Goal: Check status: Check status

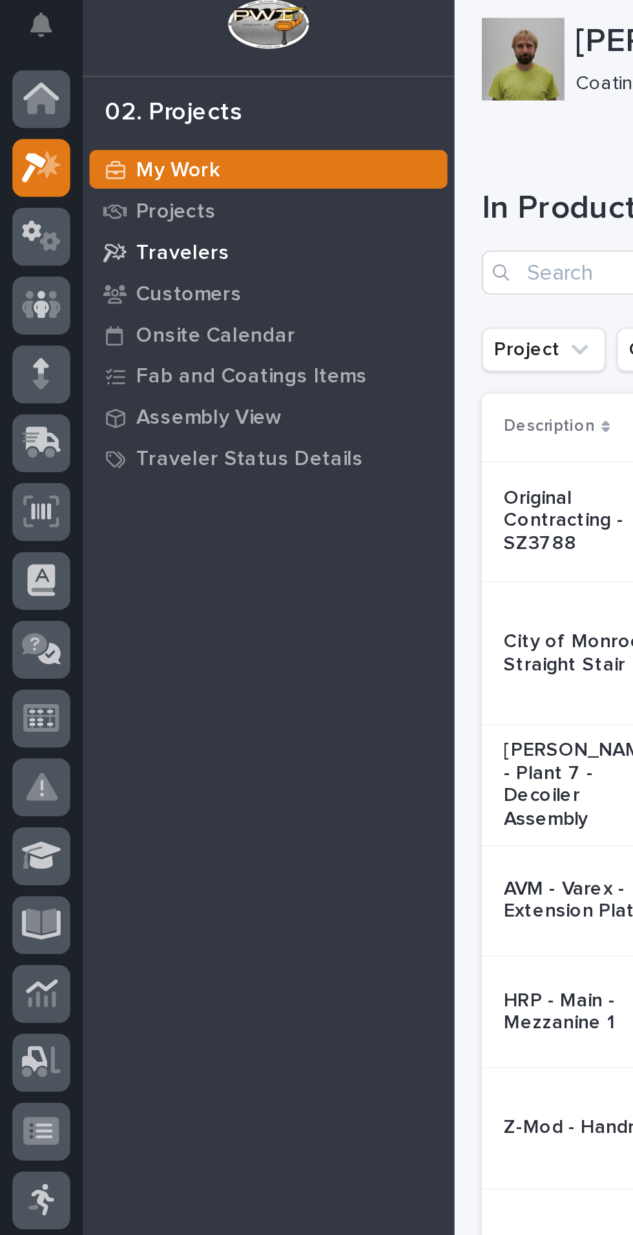
click at [78, 125] on p "Travelers" at bounding box center [86, 126] width 44 height 12
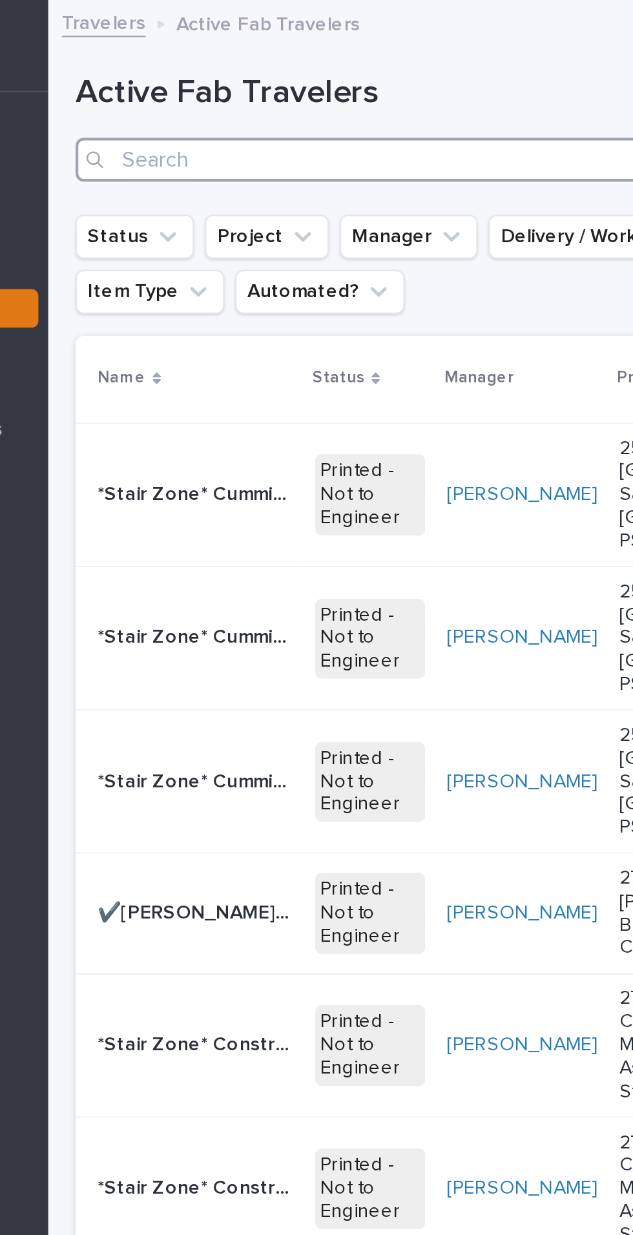
click at [276, 78] on input "Search" at bounding box center [423, 75] width 394 height 21
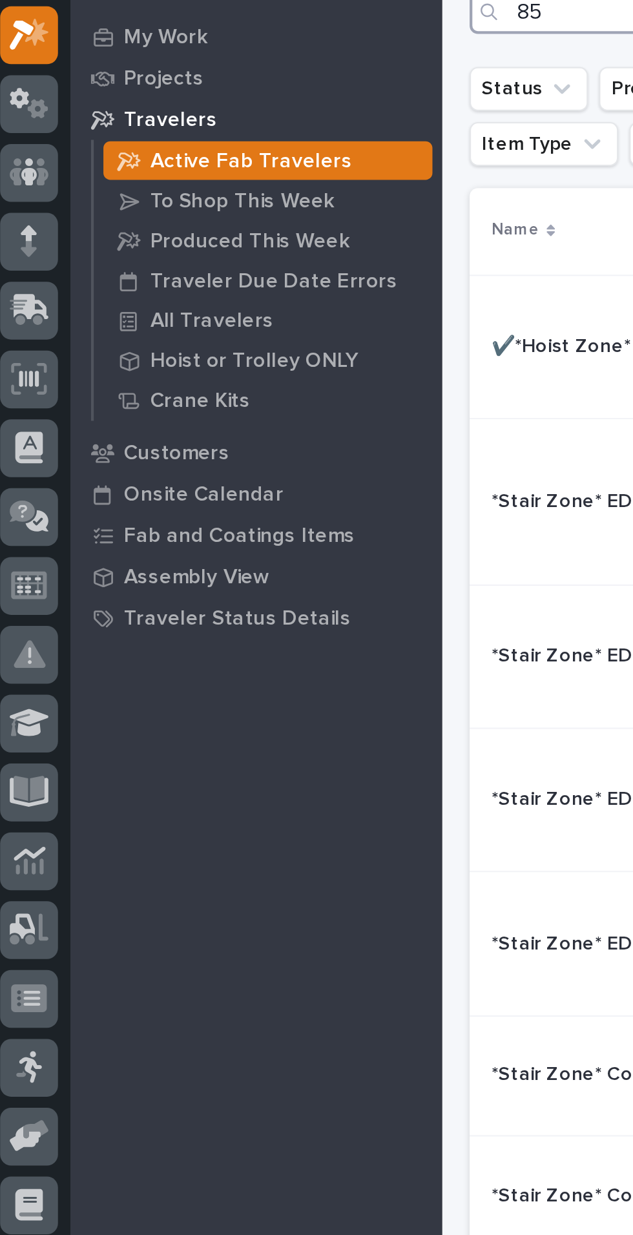
type input "852"
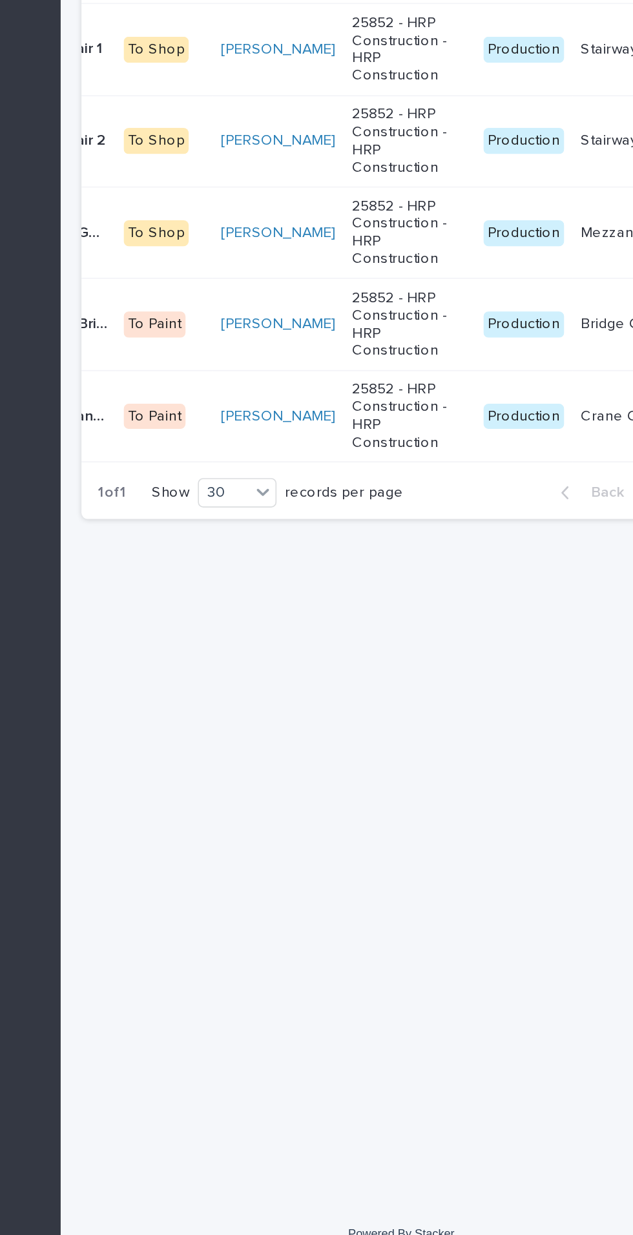
scroll to position [0, 79]
click at [391, 678] on p "25852 - HRP Construction - HRP Construction" at bounding box center [426, 656] width 70 height 43
